Goal: Register for event/course

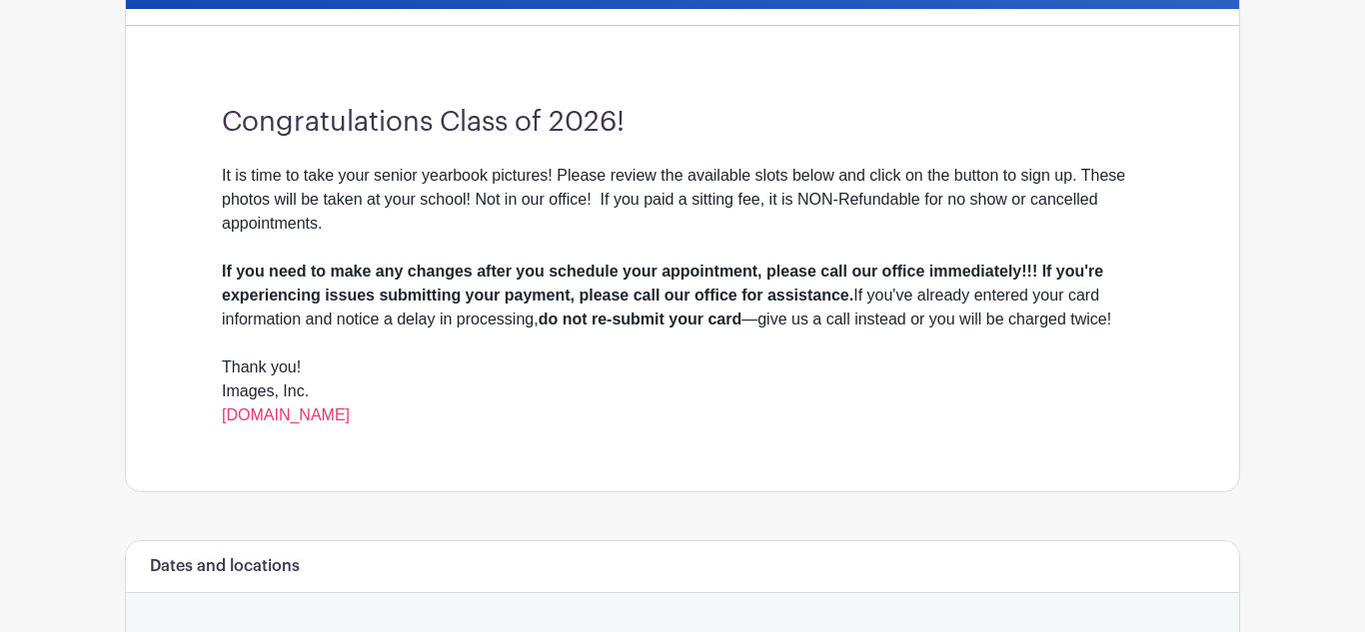
scroll to position [560, 0]
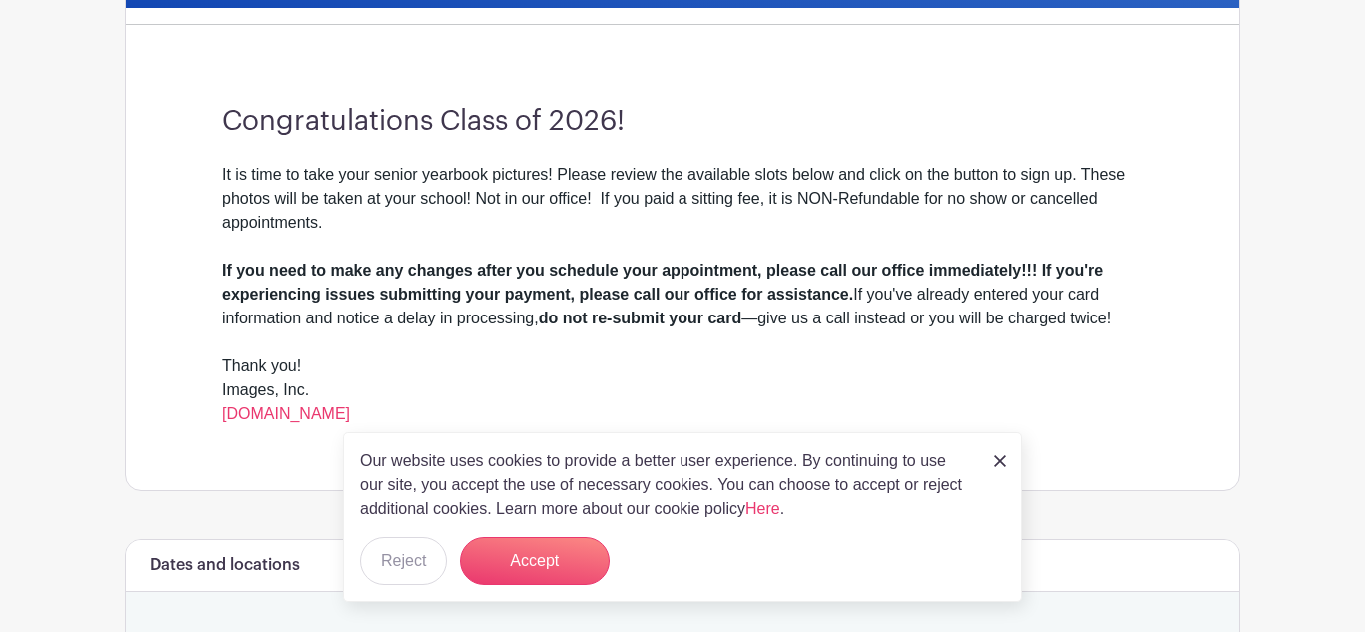
click at [995, 452] on link at bounding box center [1000, 461] width 12 height 24
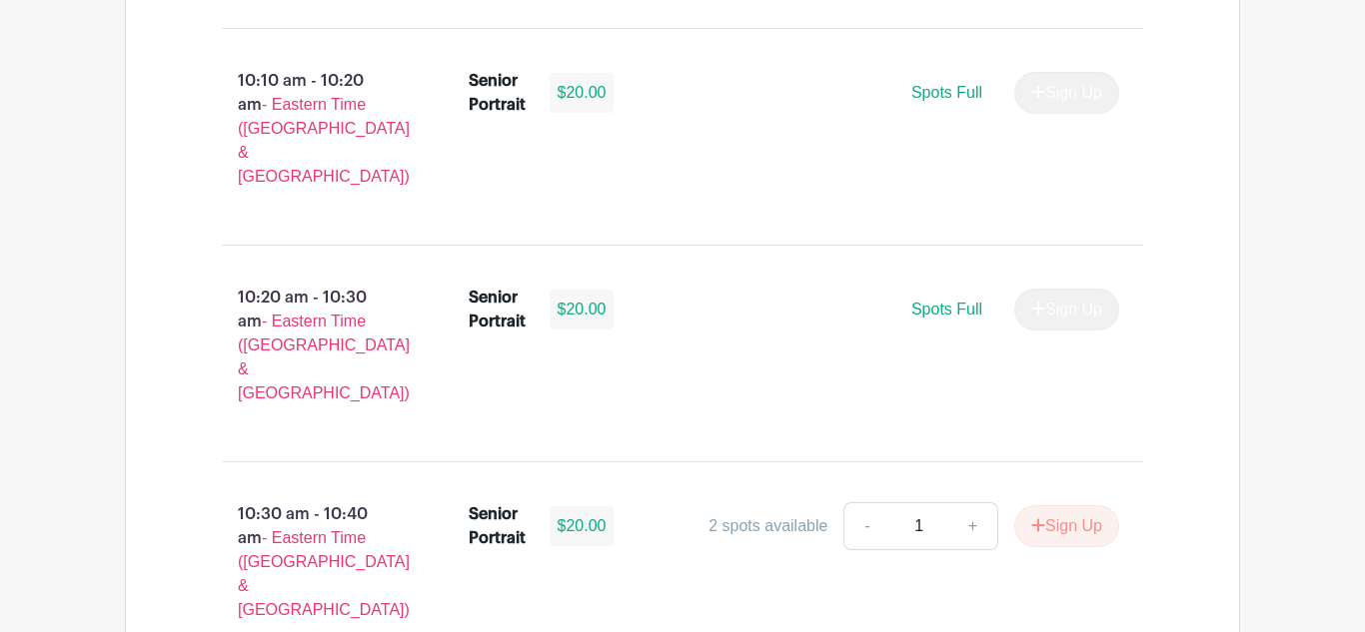
scroll to position [2960, 0]
click at [1047, 507] on button "Sign Up" at bounding box center [1066, 528] width 105 height 42
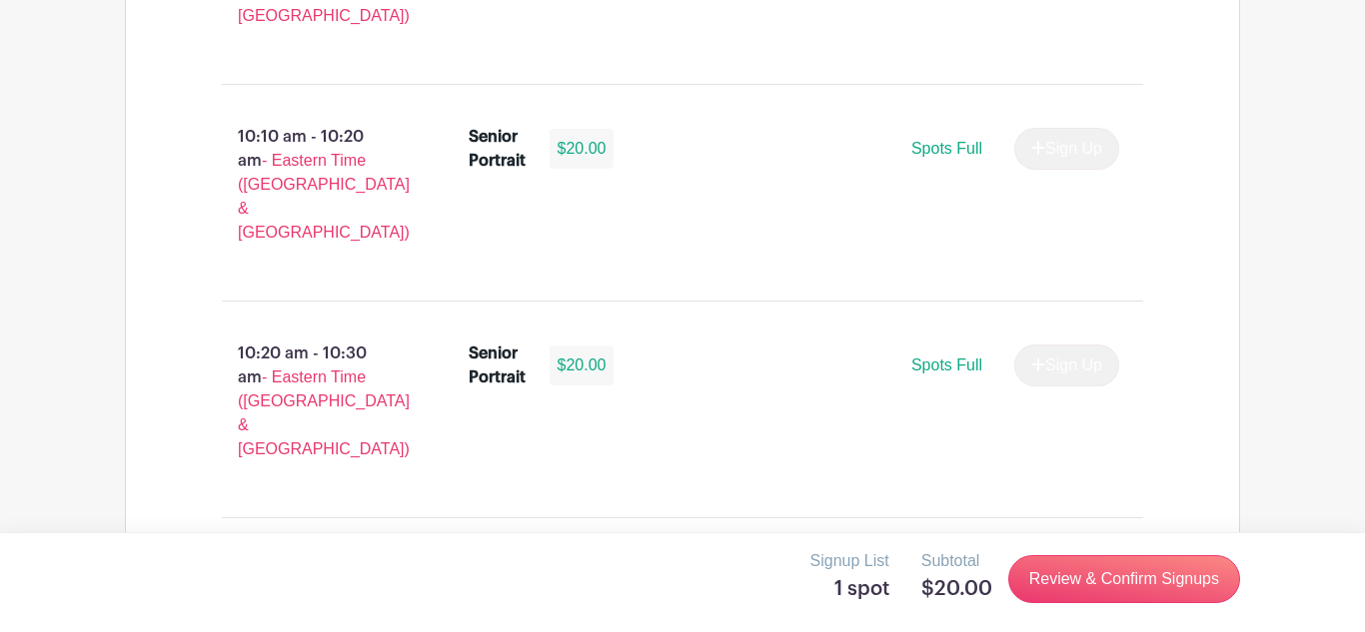
scroll to position [2884, 0]
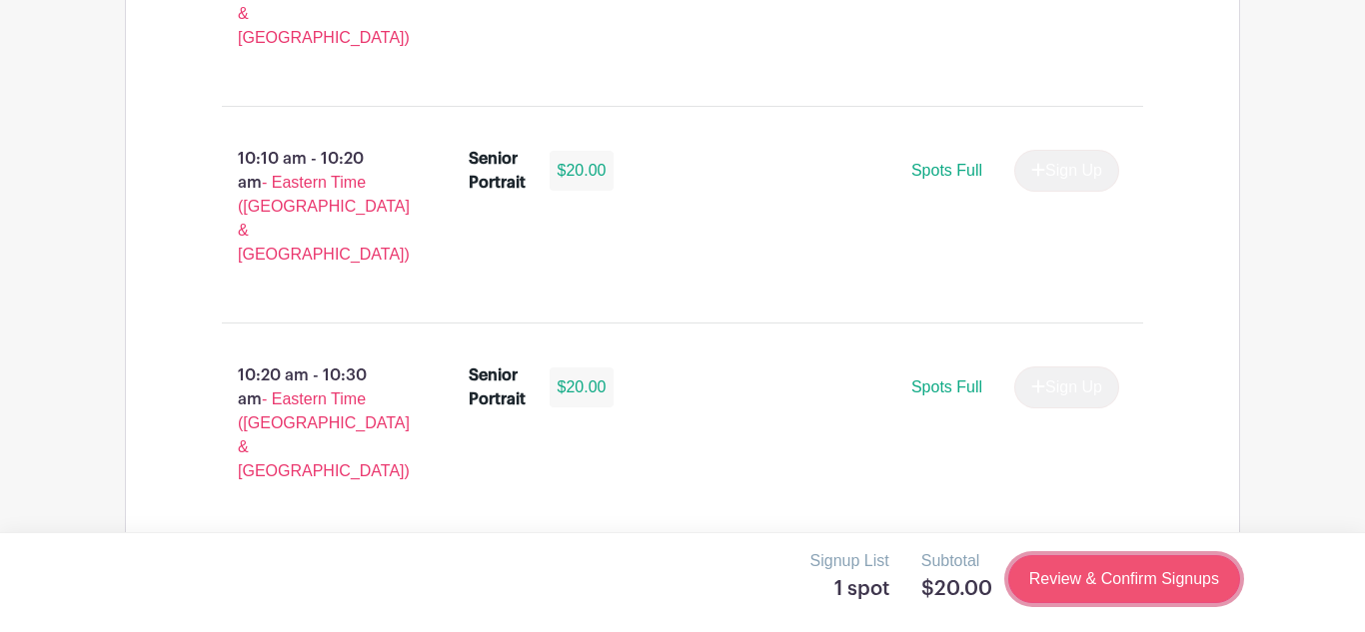
click at [1103, 574] on link "Review & Confirm Signups" at bounding box center [1124, 579] width 232 height 48
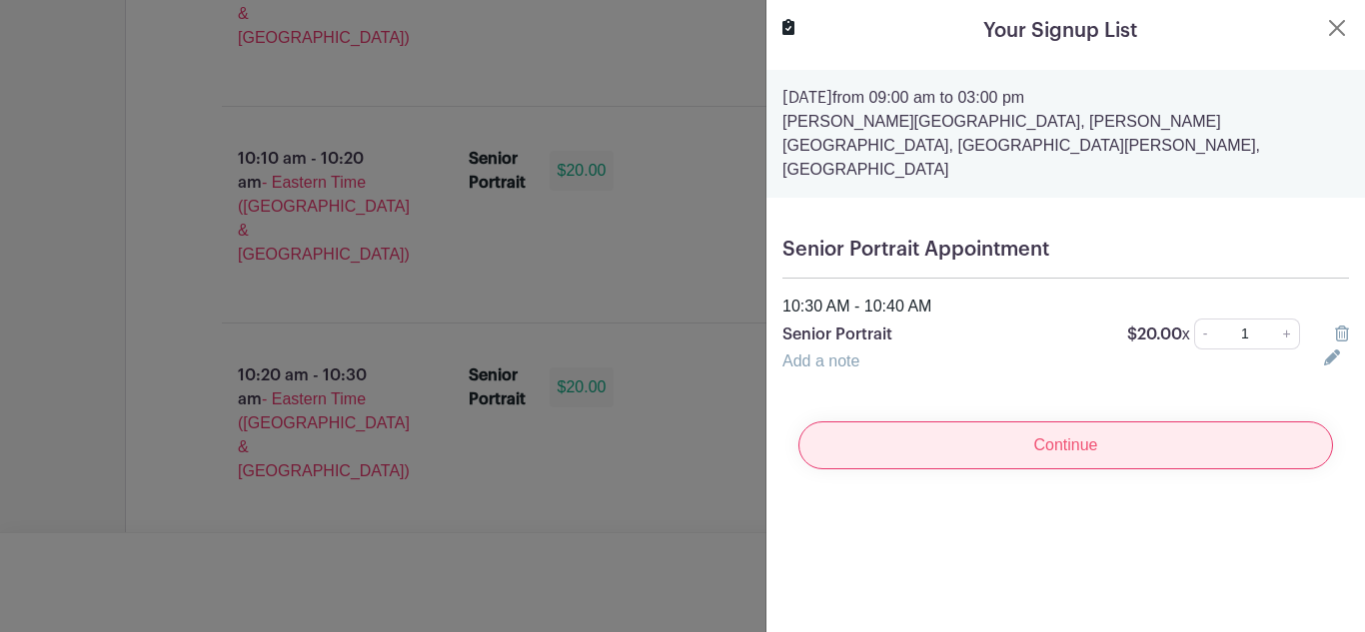
click at [1164, 422] on input "Continue" at bounding box center [1065, 446] width 534 height 48
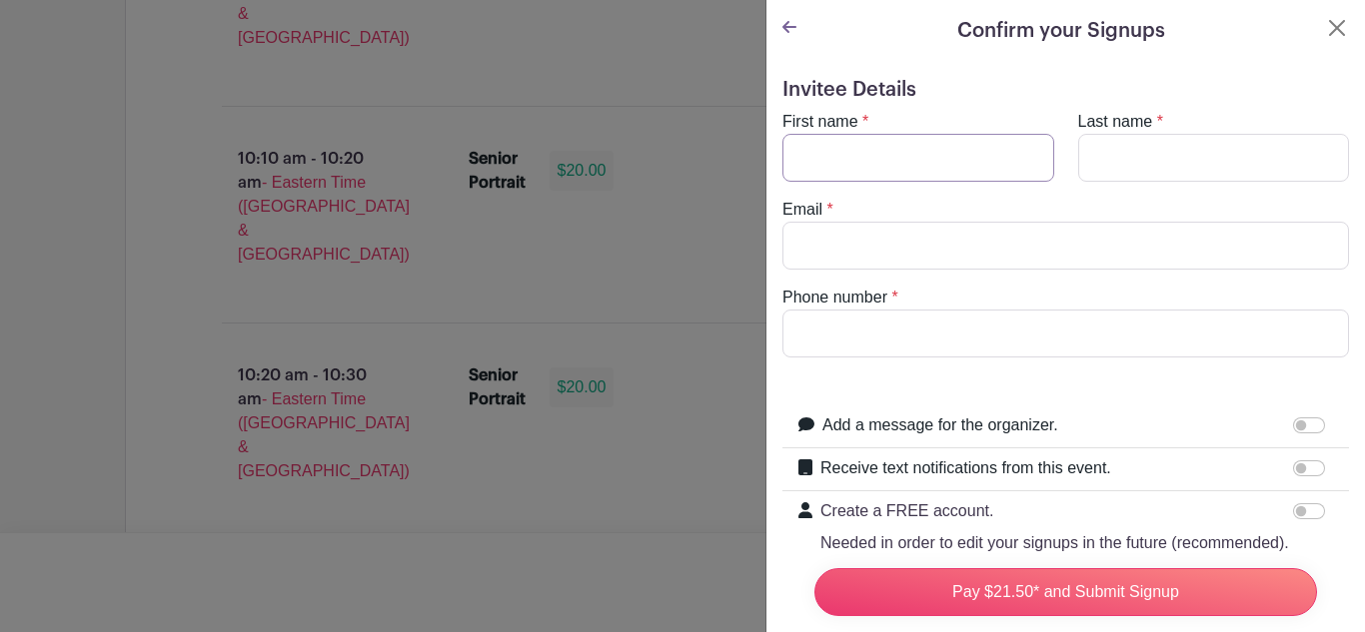
click at [914, 143] on input "First name" at bounding box center [918, 158] width 272 height 48
type input "[PERSON_NAME]"
type input "[EMAIL_ADDRESS][DOMAIN_NAME]"
click at [1153, 149] on input "Last name" at bounding box center [1214, 158] width 272 height 48
type input "[PERSON_NAME]"
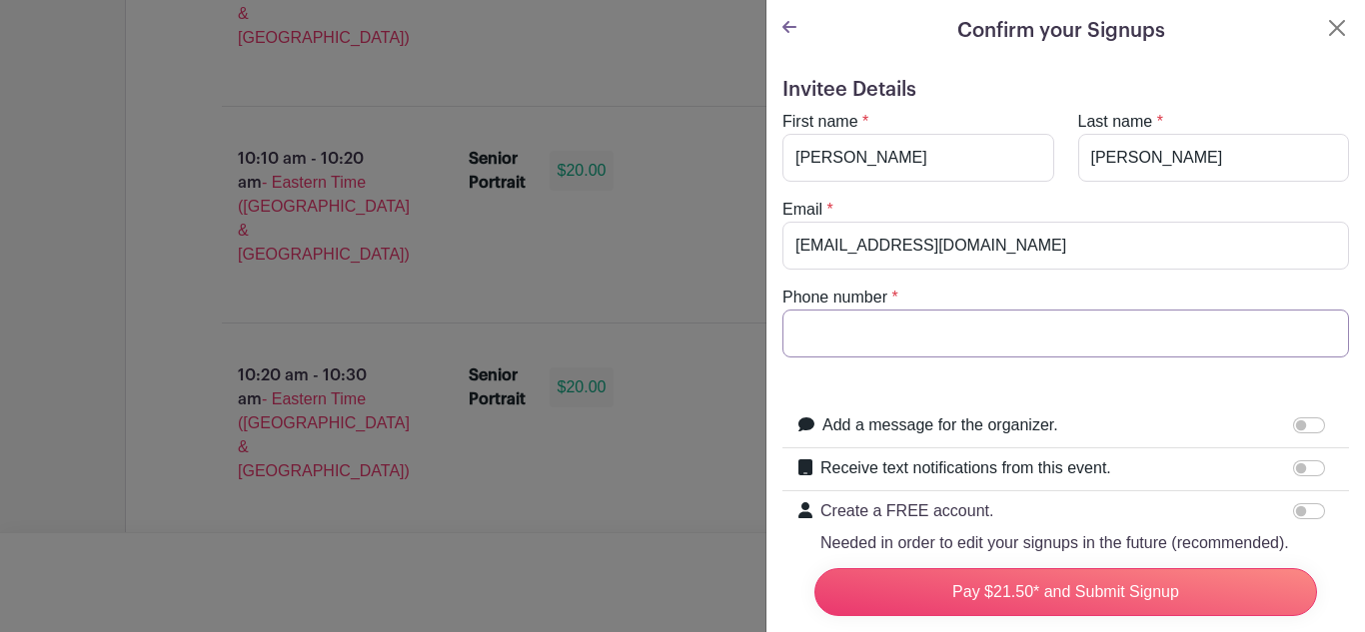
click at [994, 322] on input "Phone number" at bounding box center [1065, 334] width 566 height 48
type input "(864)"
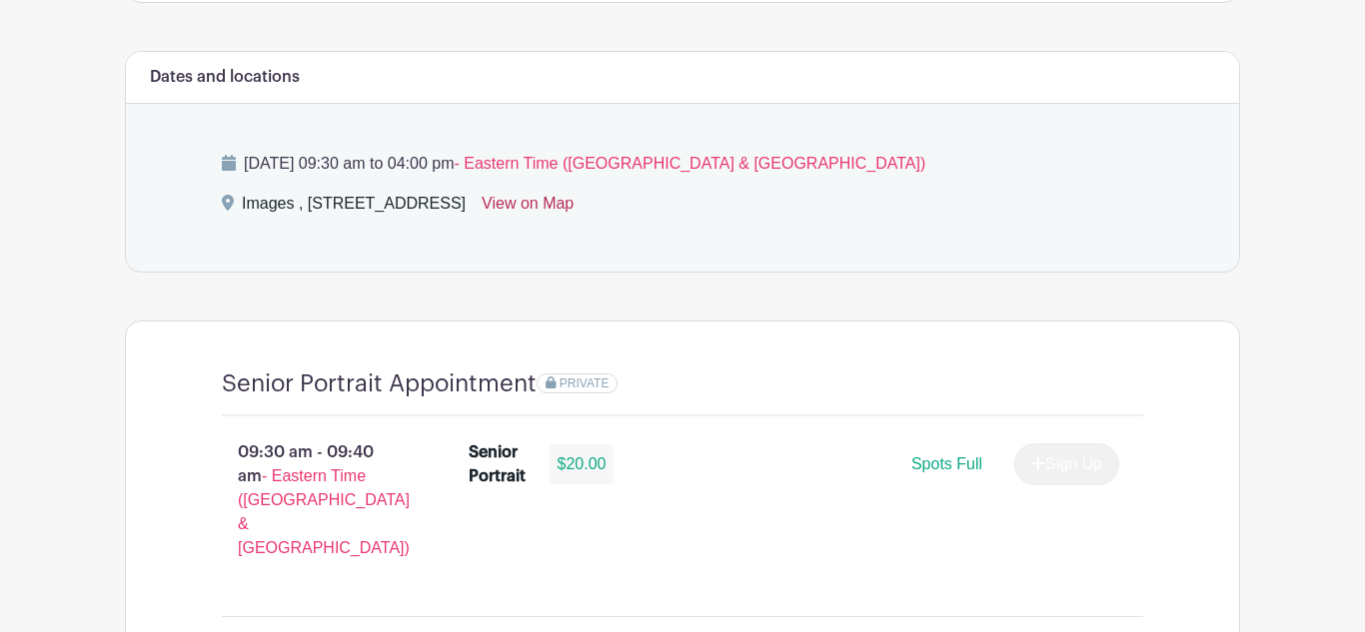
scroll to position [1046, 0]
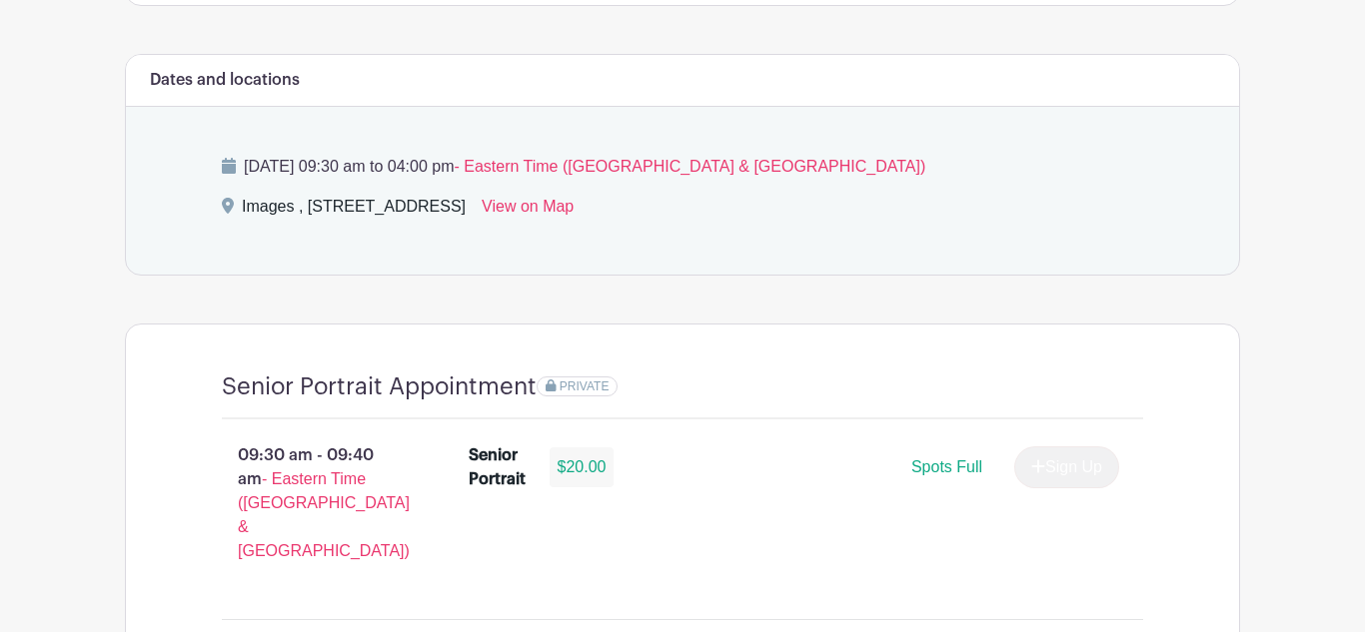
click at [416, 201] on div "Images , 405 West Poinsett Street, Greer, SC, USA" at bounding box center [354, 211] width 224 height 32
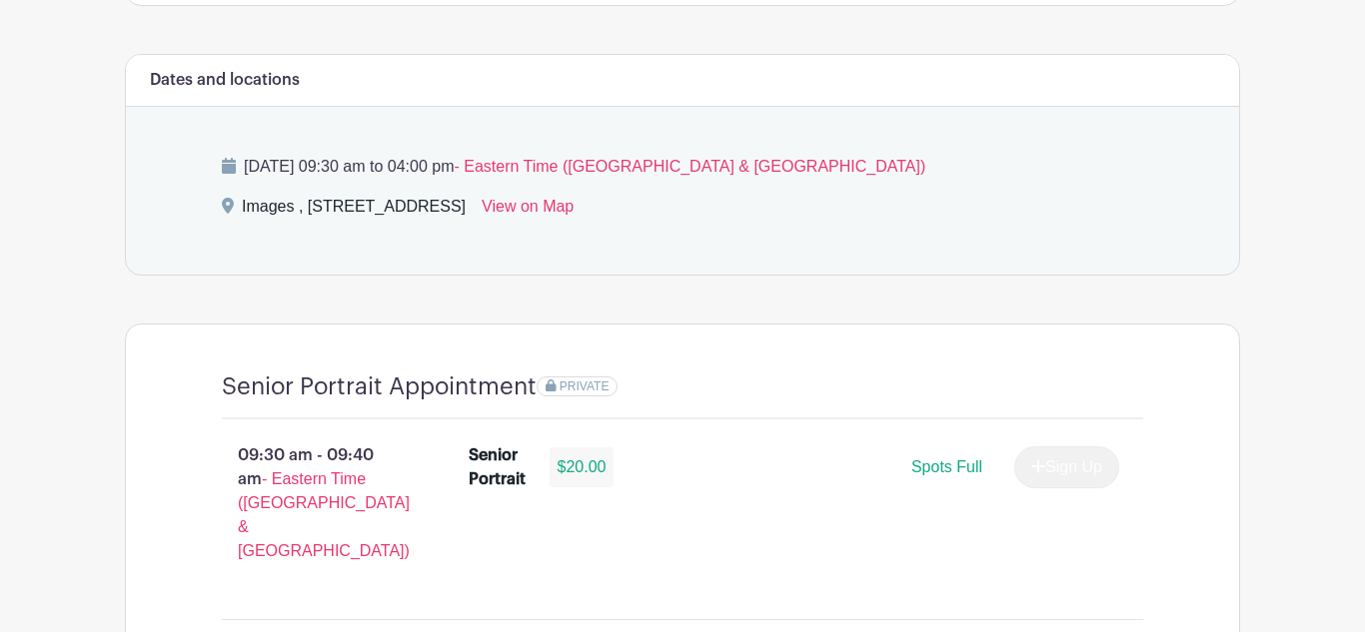
click at [416, 201] on div "Images , 405 West Poinsett Street, Greer, SC, USA" at bounding box center [354, 211] width 224 height 32
click at [299, 200] on div "Images , 405 West Poinsett Street, Greer, SC, USA" at bounding box center [354, 211] width 224 height 32
click at [321, 212] on div "Images , 405 West Poinsett Street, Greer, SC, USA" at bounding box center [354, 211] width 224 height 32
copy div "405 West Poinsett Street, Greer, SC, USA"
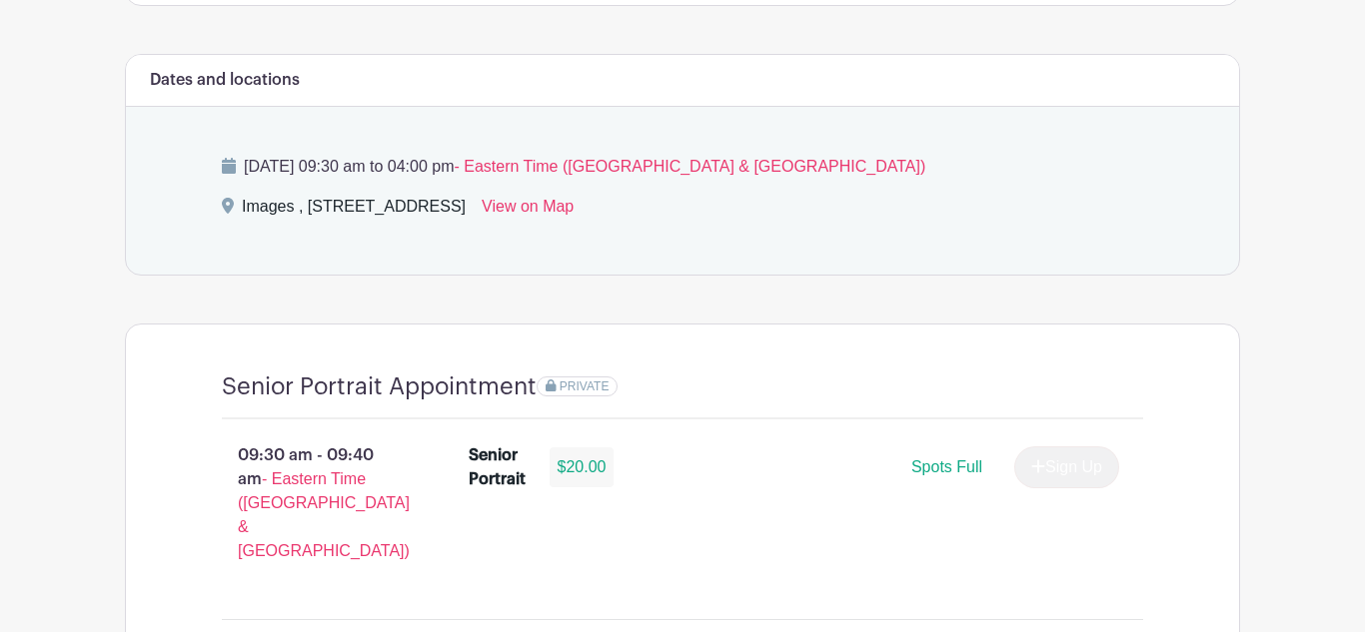
click at [637, 408] on div "Senior Portrait Appointment PRIVATE" at bounding box center [682, 396] width 921 height 47
